Goal: Information Seeking & Learning: Learn about a topic

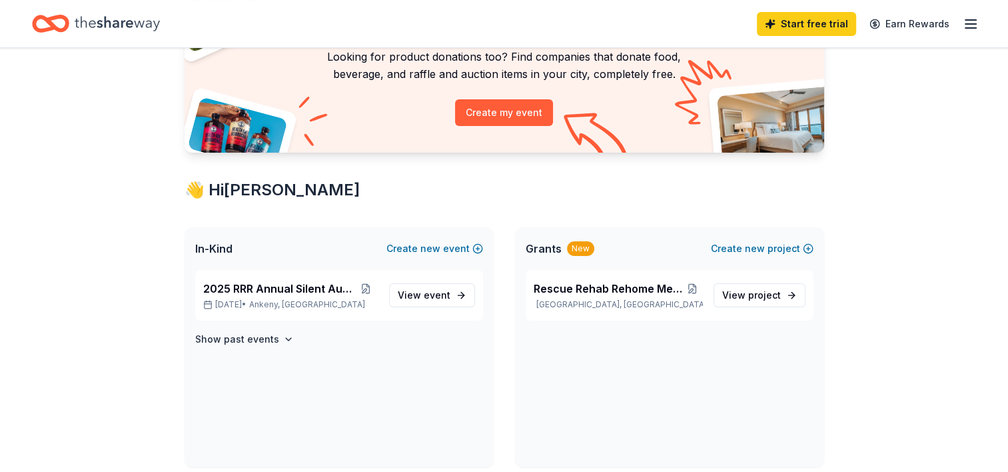
scroll to position [133, 0]
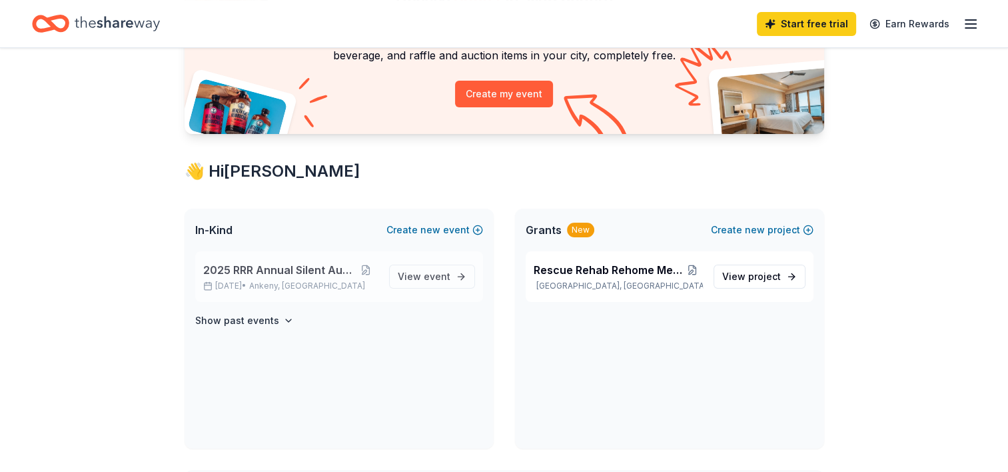
click at [280, 271] on span "2025 RRR Annual Silent Auction" at bounding box center [278, 270] width 151 height 16
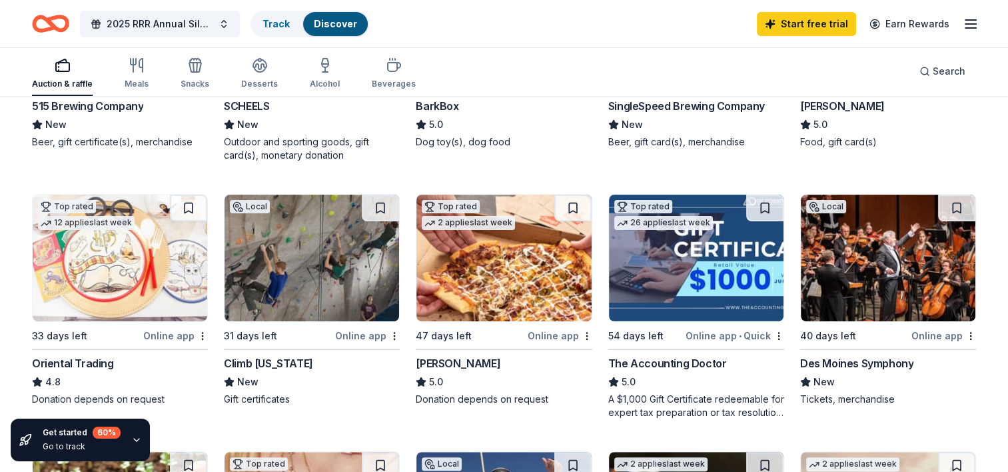
scroll to position [304, 0]
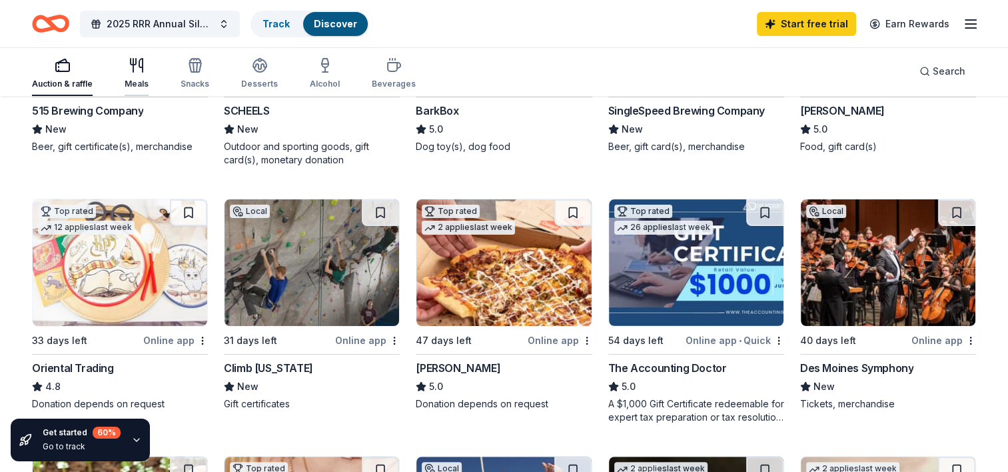
click at [129, 75] on div "Meals" at bounding box center [137, 73] width 24 height 32
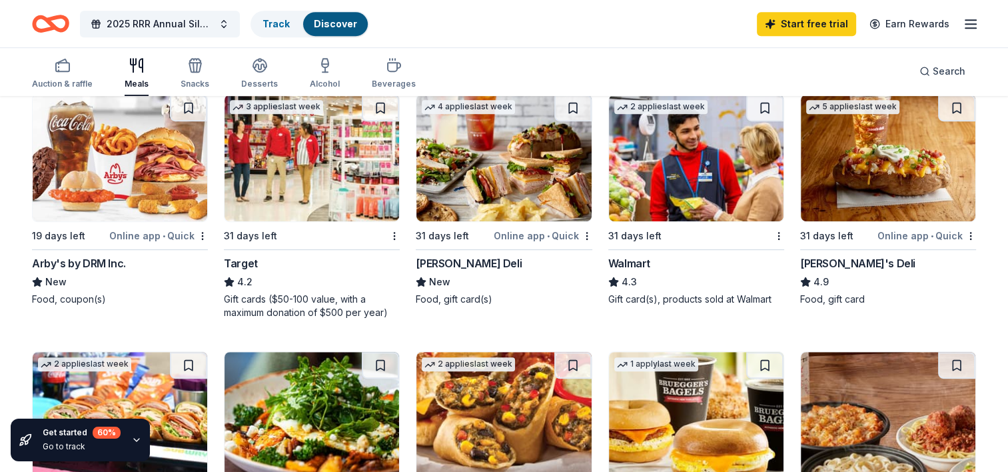
scroll to position [650, 0]
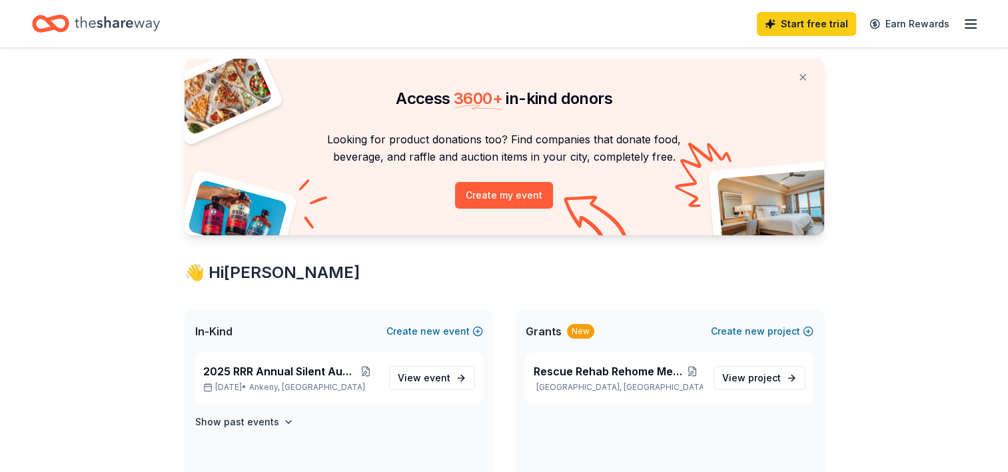
scroll to position [31, 0]
click at [287, 365] on span "2025 RRR Annual Silent Auction" at bounding box center [278, 372] width 151 height 16
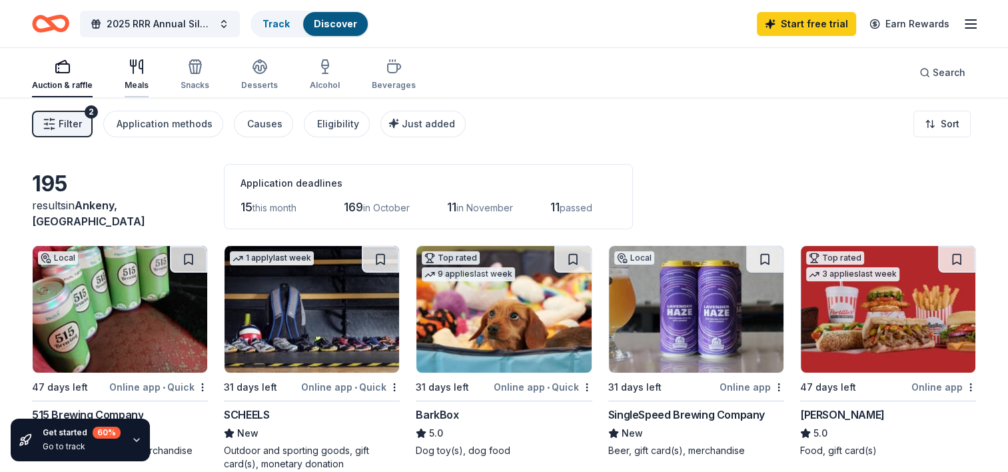
click at [138, 72] on icon "button" at bounding box center [137, 67] width 16 height 16
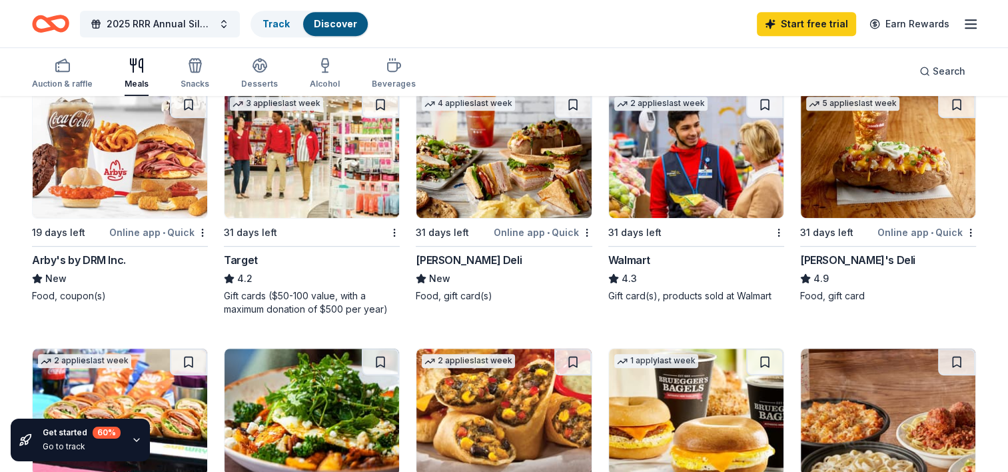
scroll to position [640, 0]
